Goal: Information Seeking & Learning: Learn about a topic

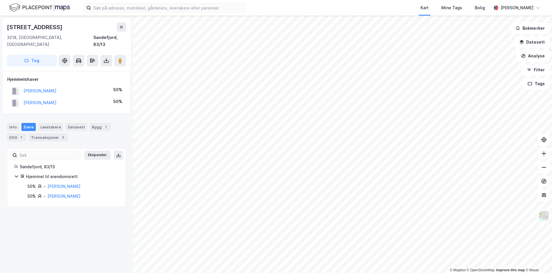
click at [46, 7] on img at bounding box center [39, 8] width 61 height 10
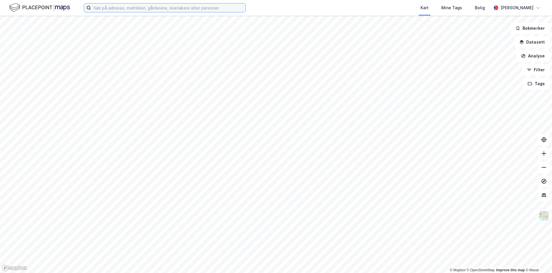
click at [111, 10] on input at bounding box center [168, 7] width 154 height 9
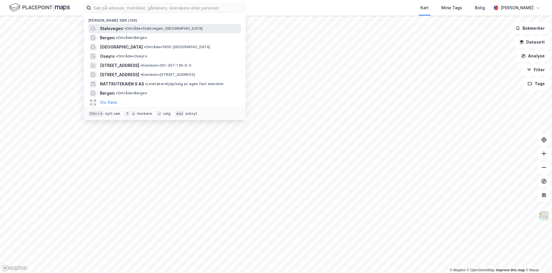
click at [107, 31] on span "Stølsvegen" at bounding box center [111, 28] width 23 height 7
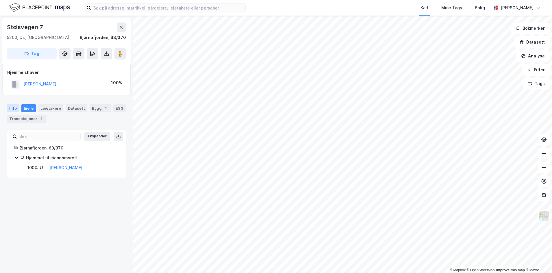
click at [12, 110] on div "Info" at bounding box center [13, 108] width 12 height 8
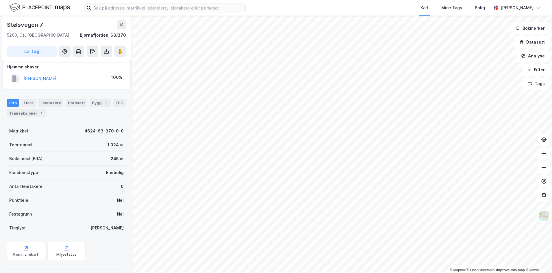
scroll to position [12, 0]
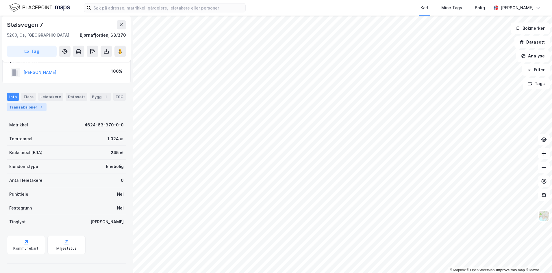
click at [29, 106] on div "Transaksjoner 1" at bounding box center [27, 107] width 40 height 8
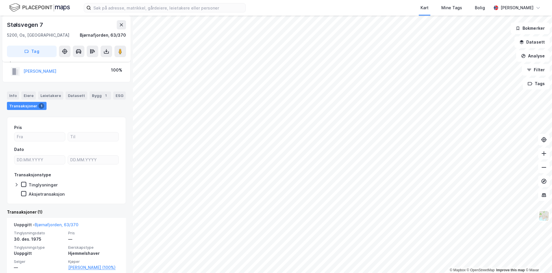
scroll to position [21, 0]
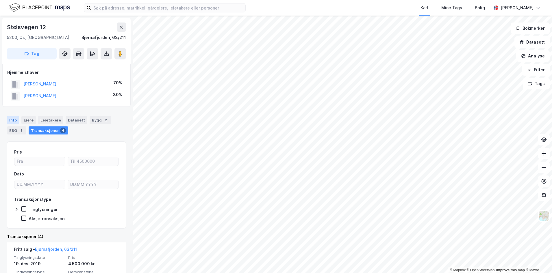
click at [13, 117] on div "Info" at bounding box center [13, 120] width 12 height 8
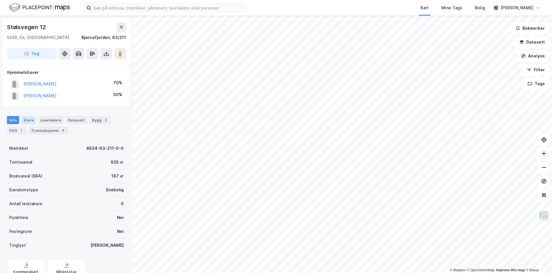
click at [29, 124] on div "Eiere" at bounding box center [28, 120] width 14 height 8
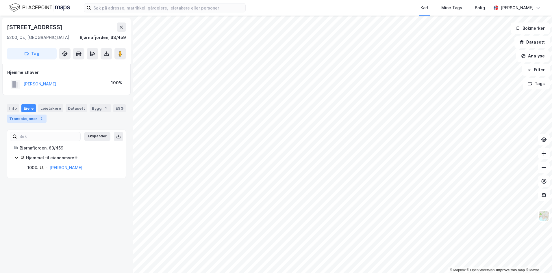
click at [9, 119] on div "Transaksjoner 2" at bounding box center [27, 119] width 40 height 8
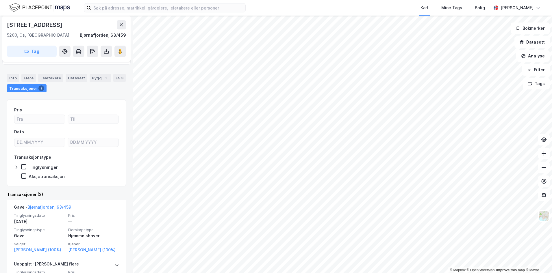
scroll to position [78, 0]
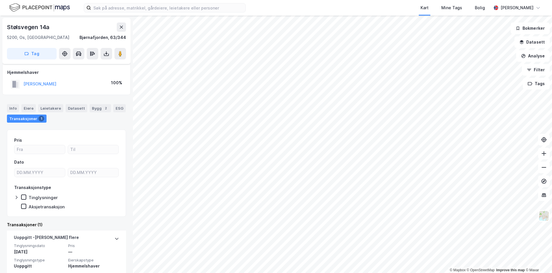
scroll to position [21, 0]
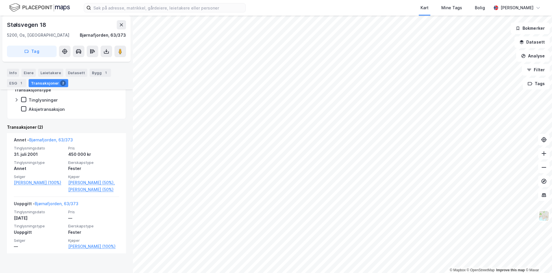
scroll to position [111, 0]
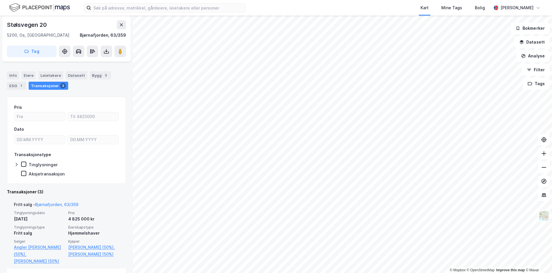
scroll to position [44, 0]
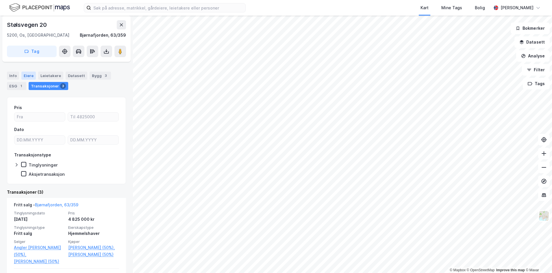
click at [29, 74] on div "Eiere" at bounding box center [28, 76] width 14 height 8
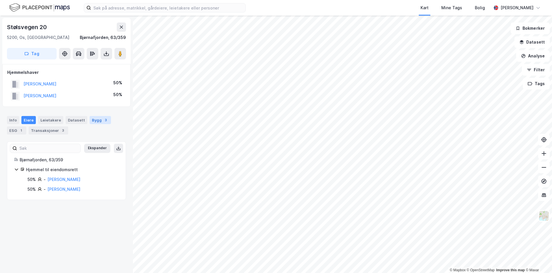
click at [98, 122] on div "Bygg 3" at bounding box center [100, 120] width 21 height 8
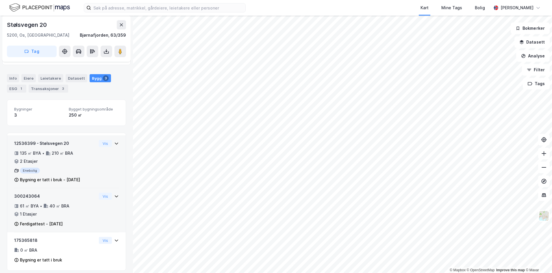
scroll to position [46, 0]
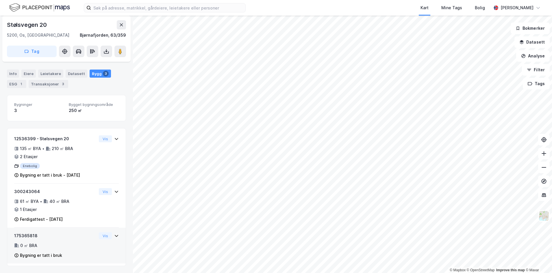
click at [58, 239] on div "175365818" at bounding box center [55, 235] width 82 height 7
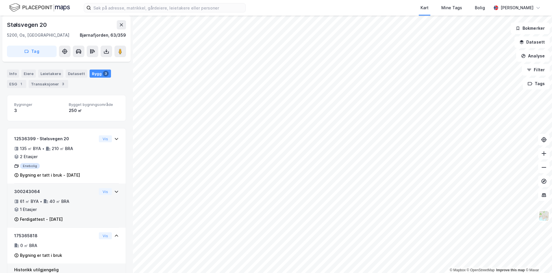
click at [53, 207] on div "61 ㎡ BYA • 40 ㎡ BRA • 1 Etasjer" at bounding box center [55, 205] width 82 height 15
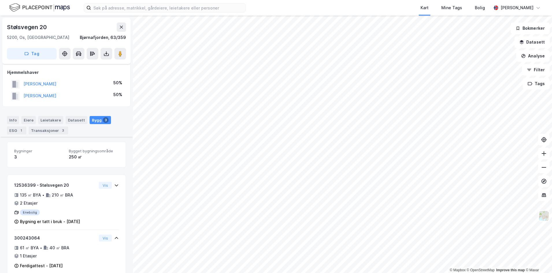
scroll to position [59, 0]
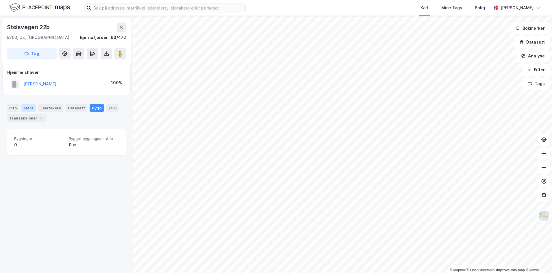
click at [31, 109] on div "Eiere" at bounding box center [28, 108] width 14 height 8
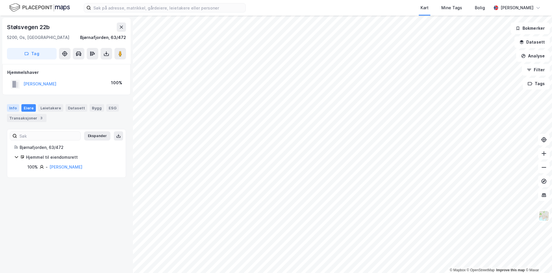
click at [15, 108] on div "Info" at bounding box center [13, 108] width 12 height 8
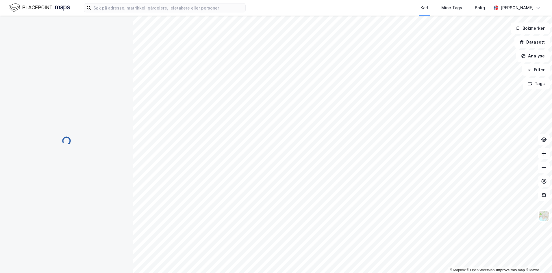
scroll to position [47, 0]
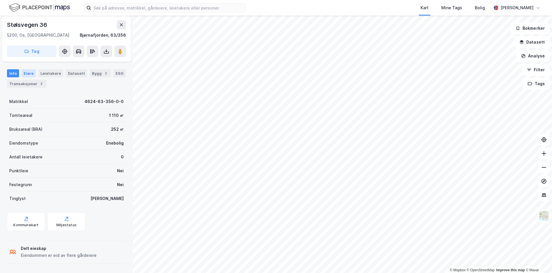
click at [27, 76] on div "Eiere" at bounding box center [28, 73] width 14 height 8
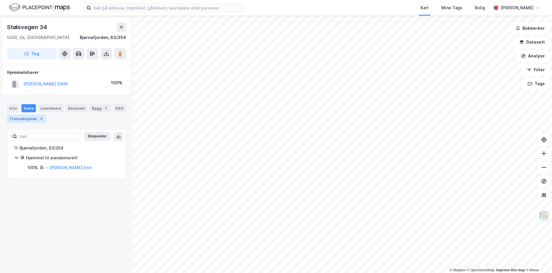
click at [22, 118] on div "Transaksjoner 4" at bounding box center [27, 119] width 40 height 8
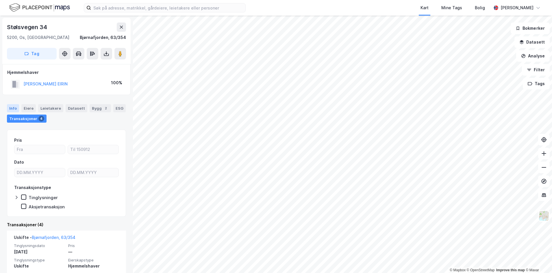
click at [14, 107] on div "Info" at bounding box center [13, 108] width 12 height 8
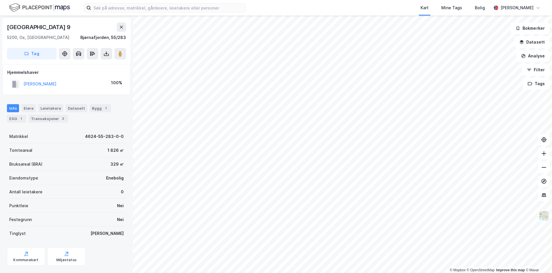
scroll to position [0, 0]
click at [37, 119] on div "Transaksjoner 3" at bounding box center [49, 118] width 40 height 8
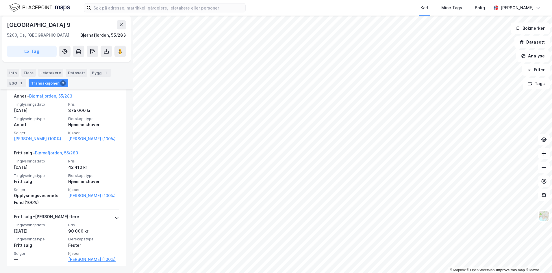
scroll to position [142, 0]
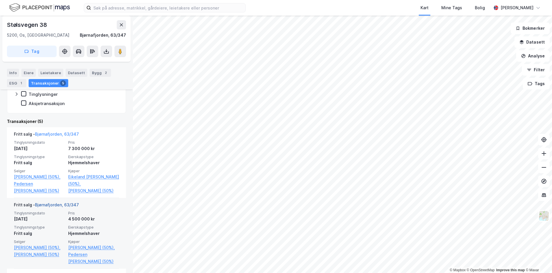
scroll to position [116, 0]
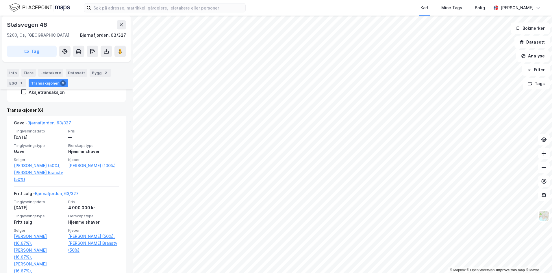
scroll to position [115, 0]
click at [381, 7] on div "Kart Mine Tags Bolig [PERSON_NAME] © Mapbox © OpenStreetMap Improve this map © …" at bounding box center [276, 136] width 552 height 273
click at [388, 0] on html "Kart Mine Tags Bolig [PERSON_NAME] © Mapbox © OpenStreetMap Improve this map © …" at bounding box center [276, 136] width 552 height 273
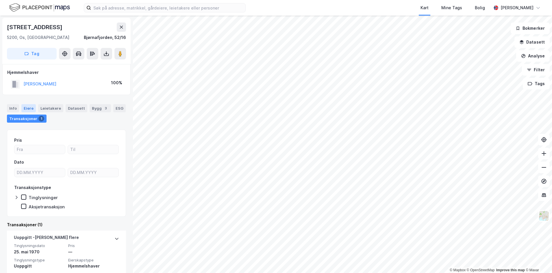
click at [31, 108] on div "Eiere" at bounding box center [28, 108] width 14 height 8
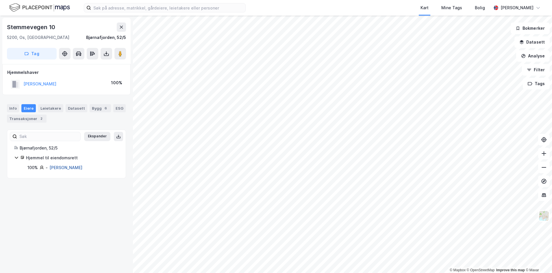
click at [57, 167] on link "[PERSON_NAME]" at bounding box center [65, 167] width 33 height 5
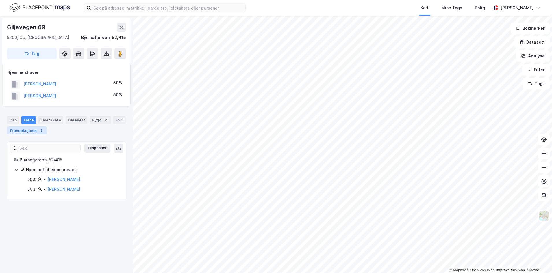
click at [17, 131] on div "Transaksjoner 2" at bounding box center [27, 130] width 40 height 8
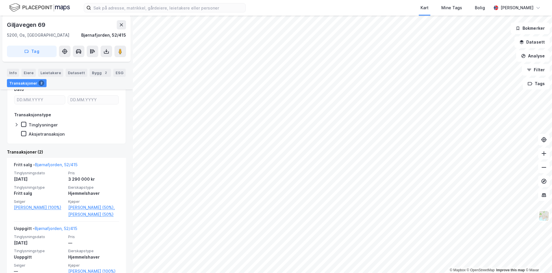
scroll to position [86, 0]
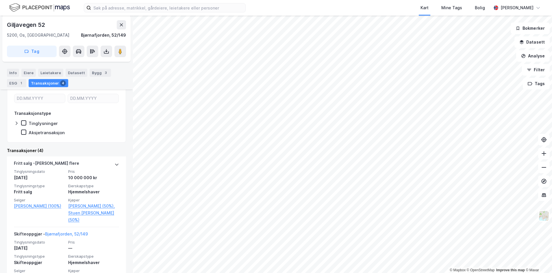
scroll to position [87, 0]
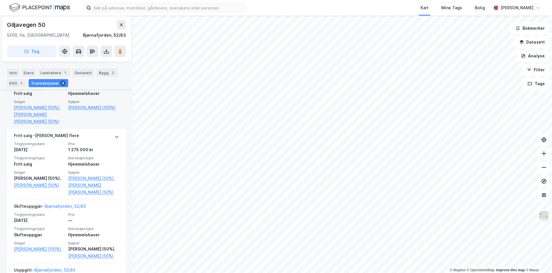
scroll to position [173, 0]
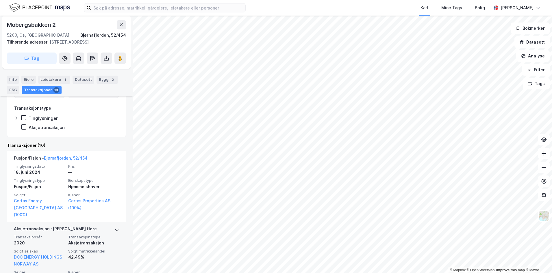
scroll to position [117, 0]
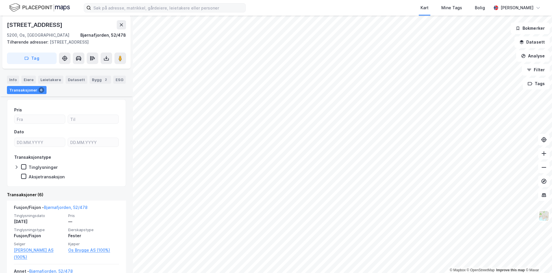
scroll to position [90, 0]
